Goal: Task Accomplishment & Management: Manage account settings

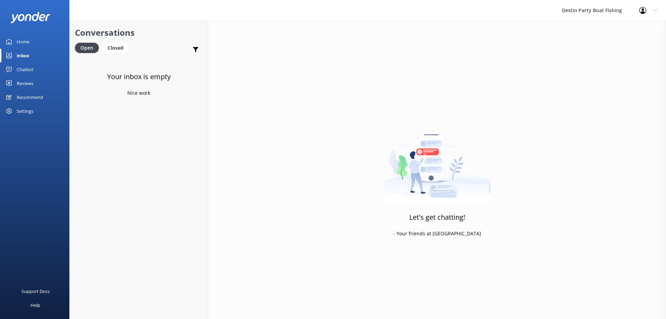
click at [25, 79] on div "Reviews" at bounding box center [25, 83] width 17 height 14
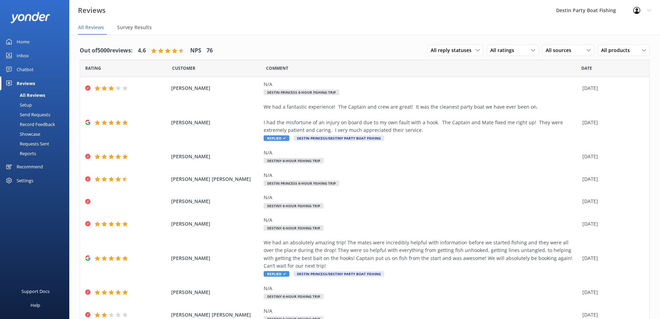
click at [21, 52] on div "Inbox" at bounding box center [23, 56] width 12 height 14
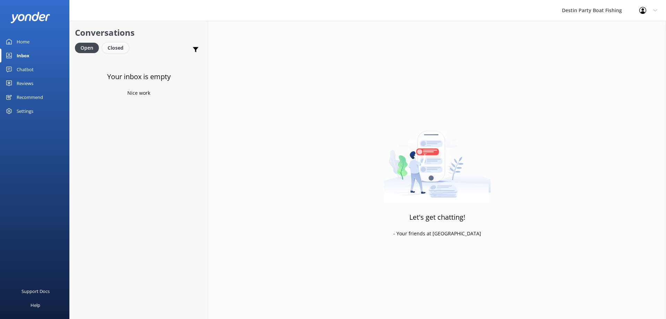
click at [109, 47] on div "Closed" at bounding box center [115, 48] width 26 height 10
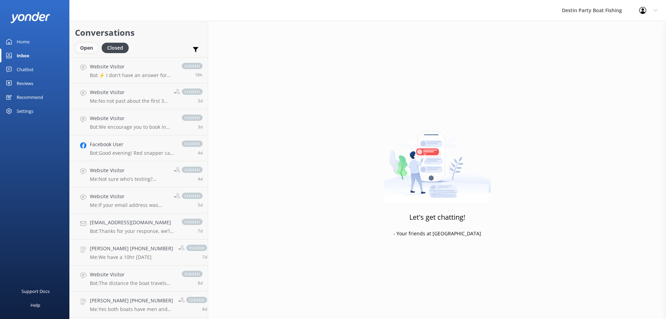
click at [83, 46] on div "Open" at bounding box center [86, 48] width 23 height 10
